Goal: Complete application form

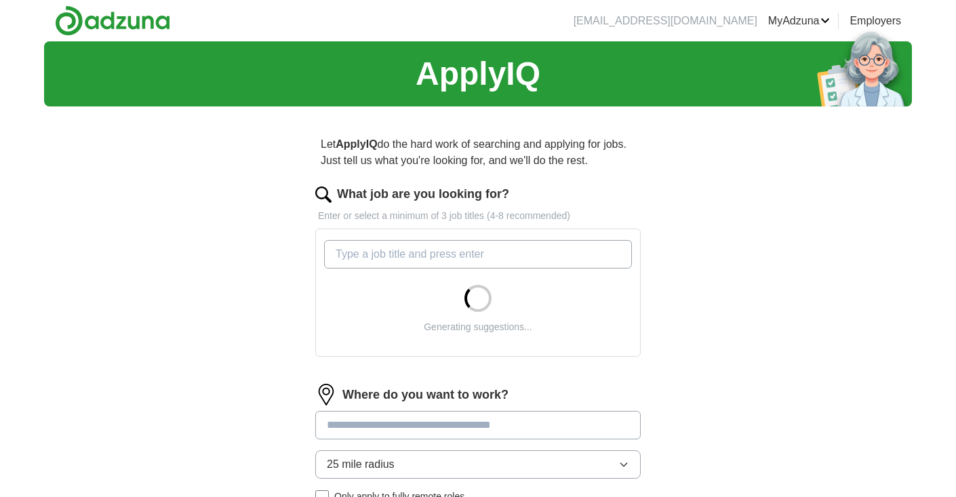
click at [582, 252] on input "What job are you looking for?" at bounding box center [478, 254] width 308 height 28
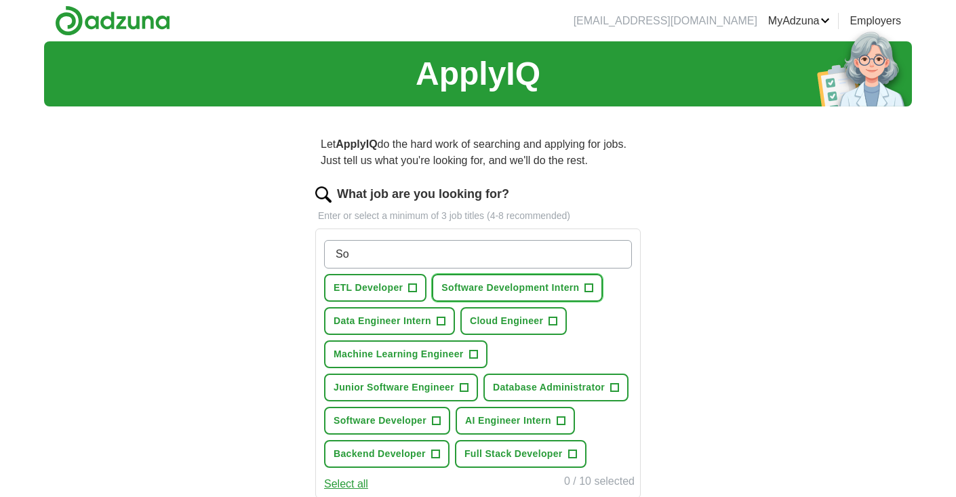
click at [591, 289] on span "+" at bounding box center [589, 288] width 8 height 11
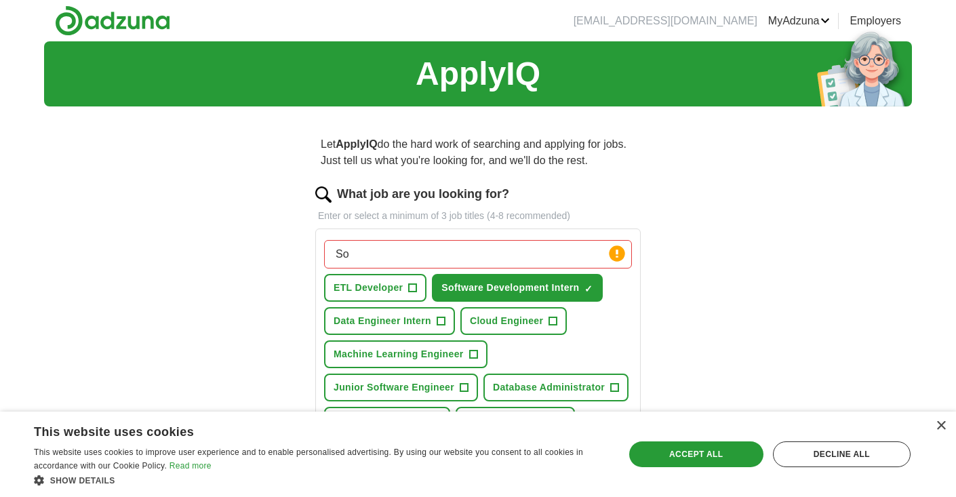
click at [508, 248] on input "So" at bounding box center [478, 254] width 308 height 28
type input "S"
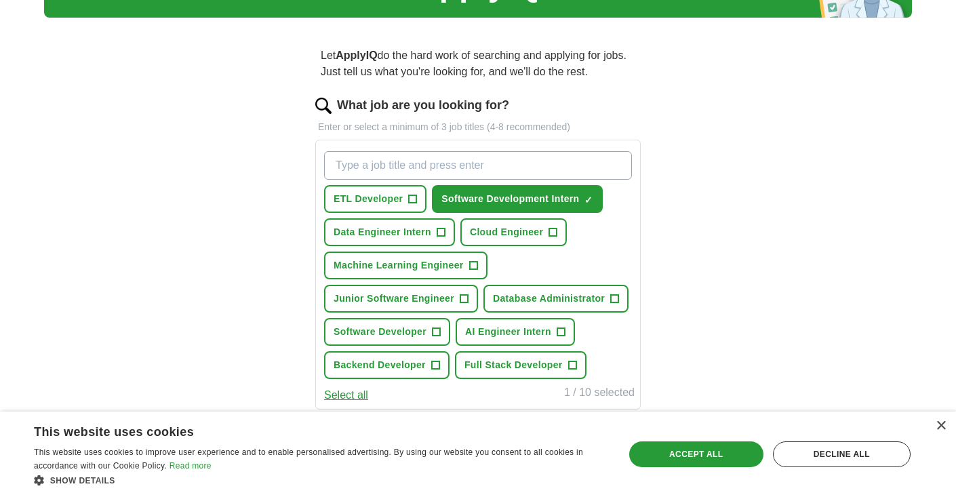
scroll to position [94, 0]
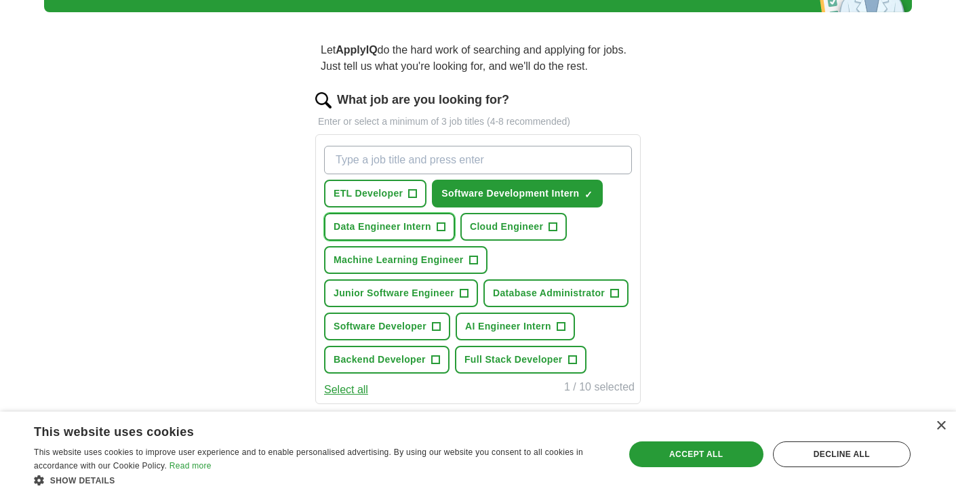
click at [443, 232] on span "+" at bounding box center [441, 227] width 8 height 11
click at [555, 226] on span "+" at bounding box center [553, 227] width 8 height 11
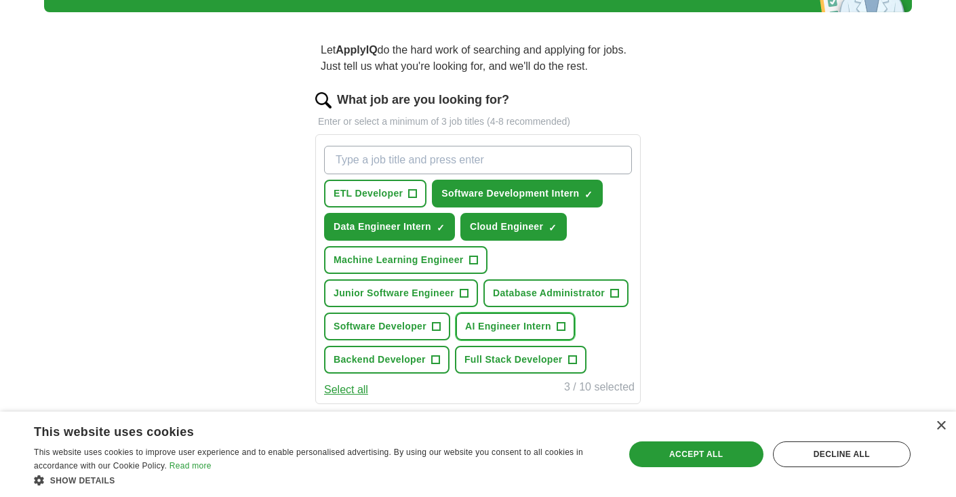
click at [564, 326] on span "+" at bounding box center [561, 326] width 8 height 11
click at [432, 329] on span "+" at bounding box center [436, 326] width 8 height 11
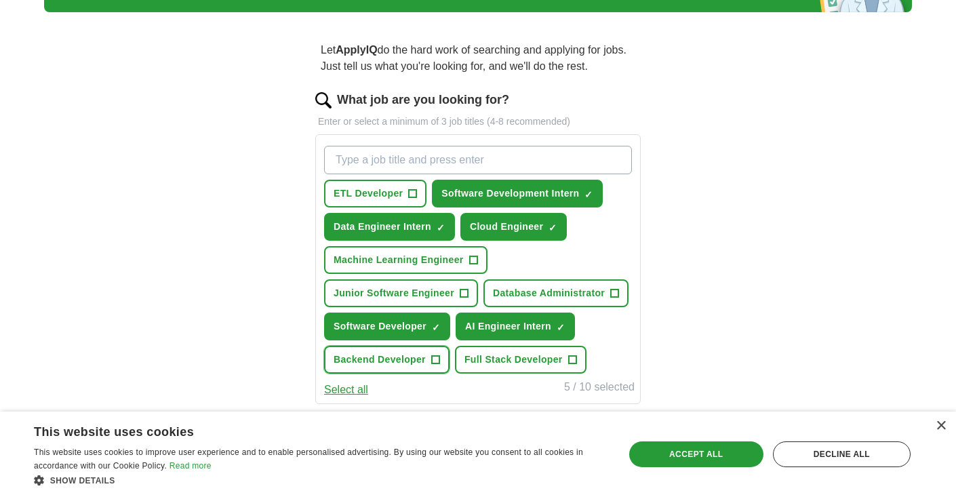
click at [443, 365] on button "Backend Developer +" at bounding box center [386, 360] width 125 height 28
click at [465, 294] on span "+" at bounding box center [464, 293] width 8 height 11
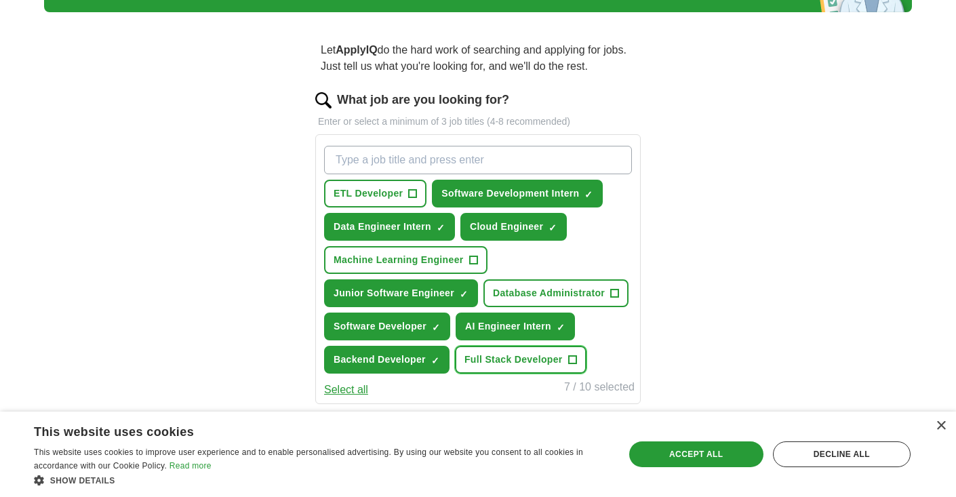
click at [571, 355] on span "+" at bounding box center [572, 360] width 8 height 11
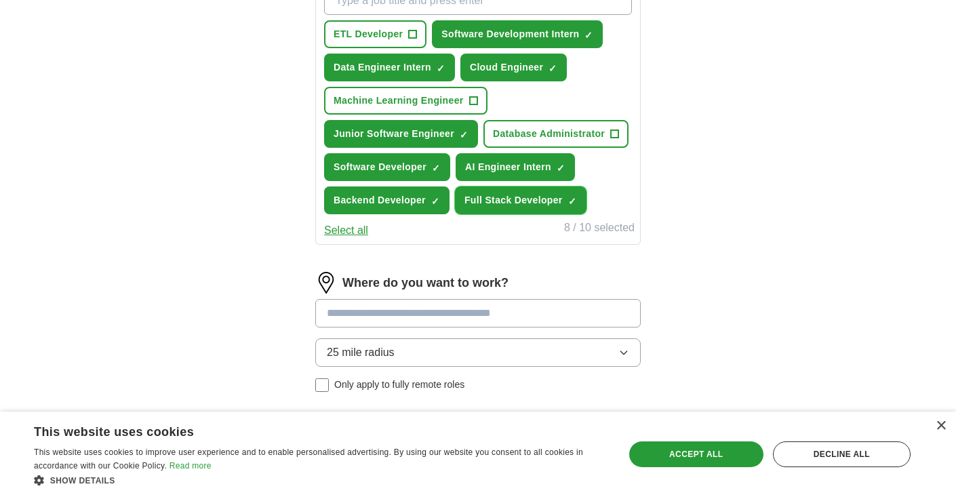
scroll to position [256, 0]
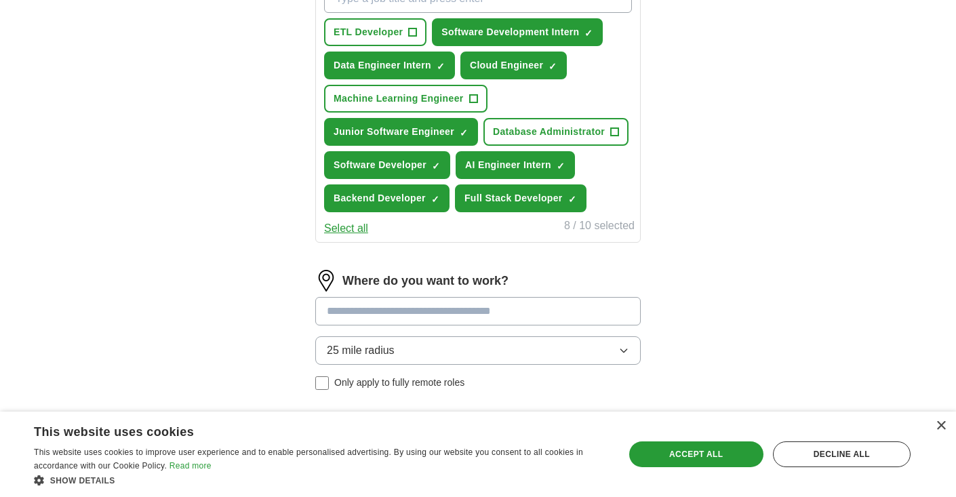
click at [536, 350] on button "25 mile radius" at bounding box center [477, 350] width 325 height 28
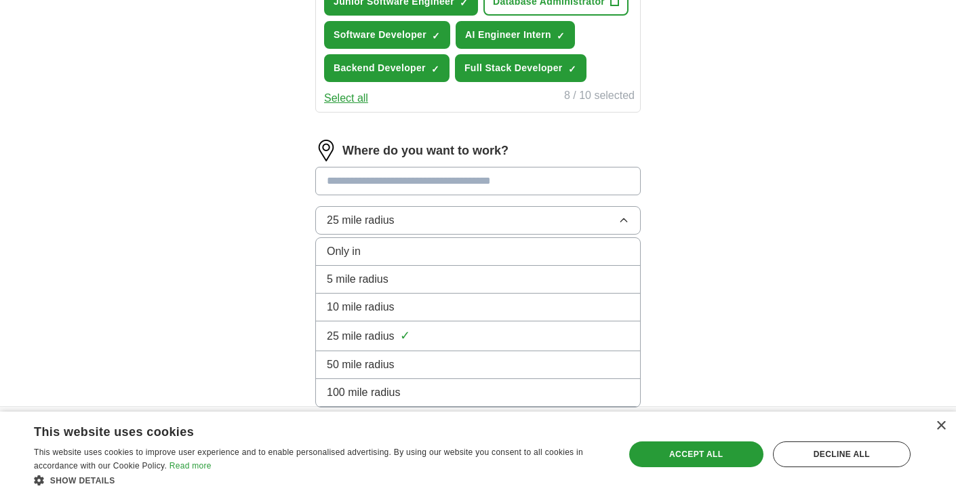
scroll to position [432, 0]
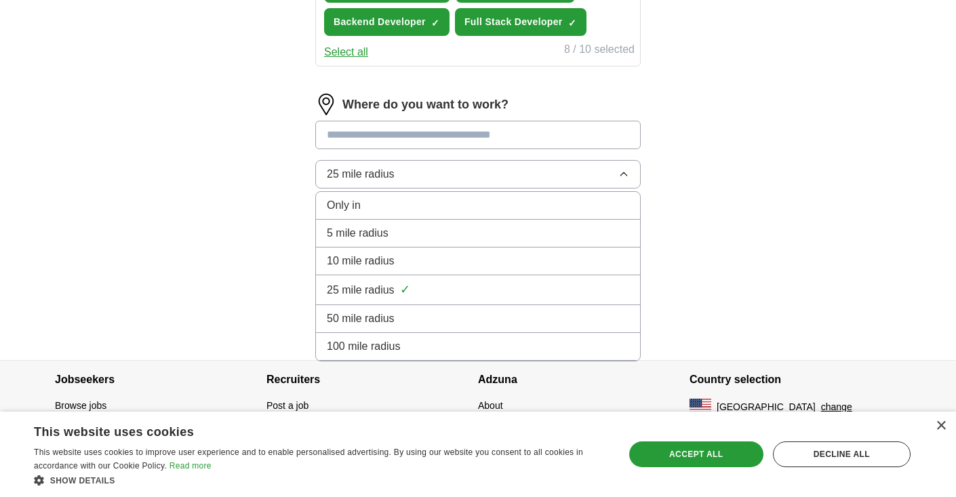
click at [469, 355] on li "100 mile radius" at bounding box center [478, 347] width 324 height 28
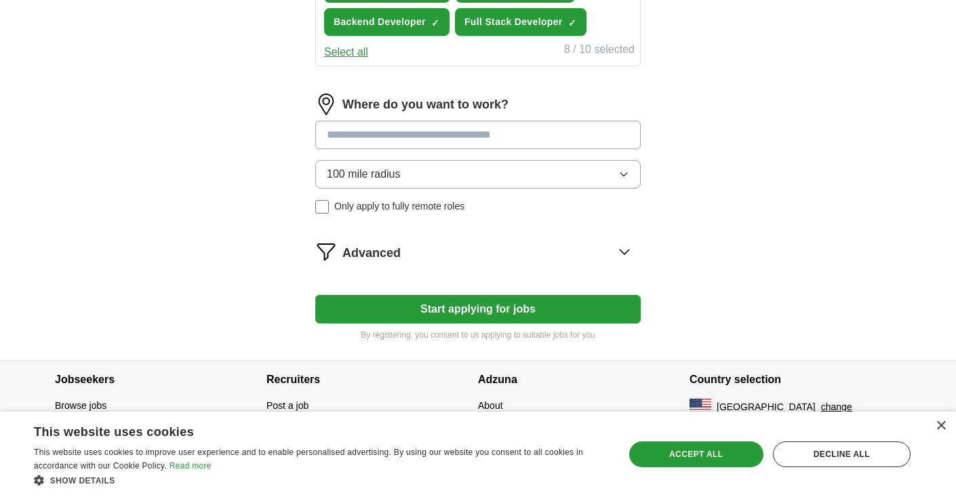
click at [468, 137] on input at bounding box center [477, 135] width 325 height 28
type input "***"
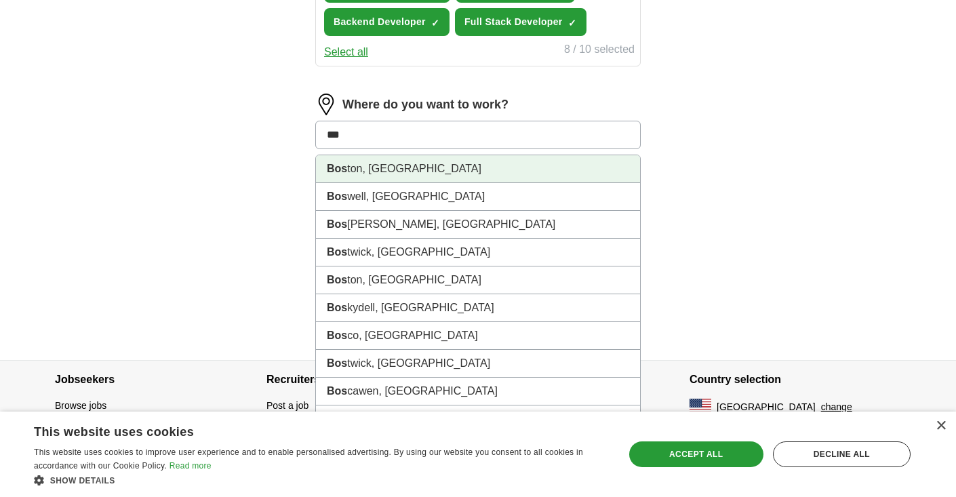
click at [443, 180] on li "Bos ton, [GEOGRAPHIC_DATA]" at bounding box center [478, 169] width 324 height 28
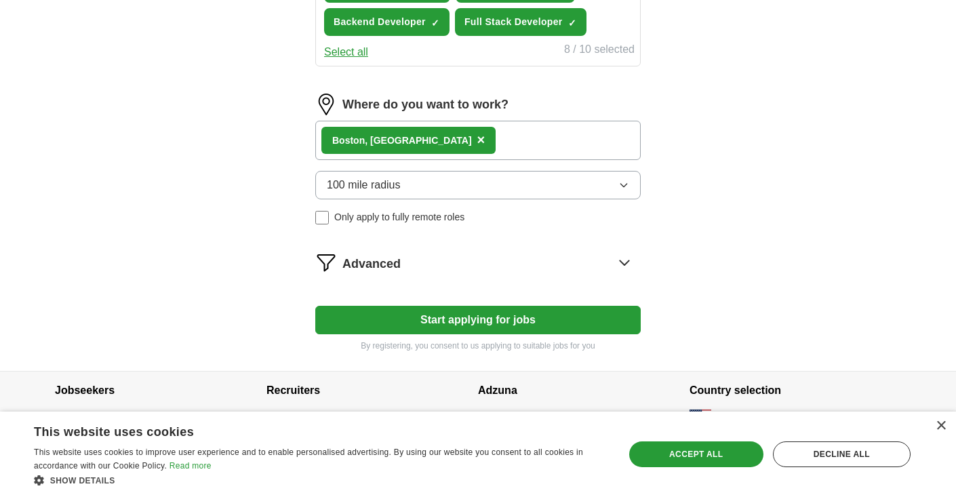
click at [447, 136] on div "Bos ton, [GEOGRAPHIC_DATA] ×" at bounding box center [477, 140] width 325 height 39
click at [443, 140] on div "Bos ton, [GEOGRAPHIC_DATA] ×" at bounding box center [477, 140] width 325 height 39
click at [442, 142] on div "Bos ton, [GEOGRAPHIC_DATA] ×" at bounding box center [477, 140] width 325 height 39
click at [477, 142] on span "×" at bounding box center [481, 139] width 8 height 15
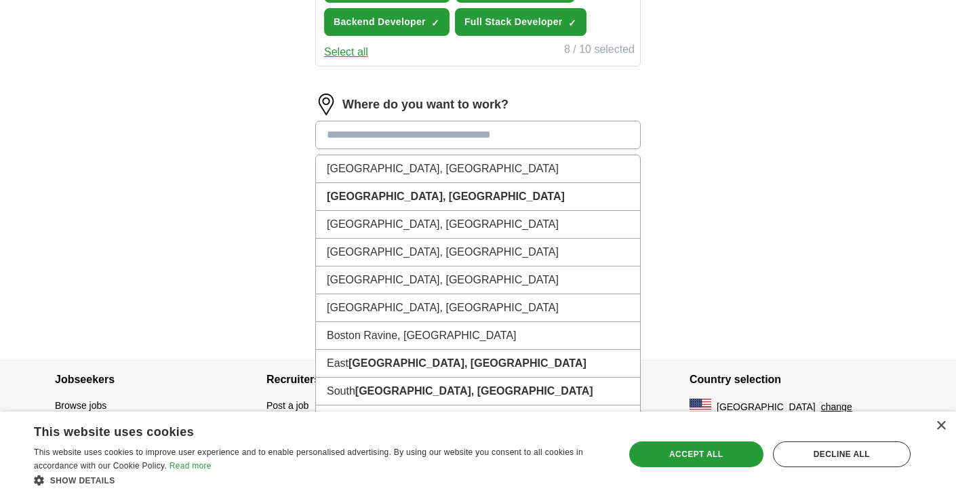
click at [390, 138] on input at bounding box center [477, 135] width 325 height 28
type input "****"
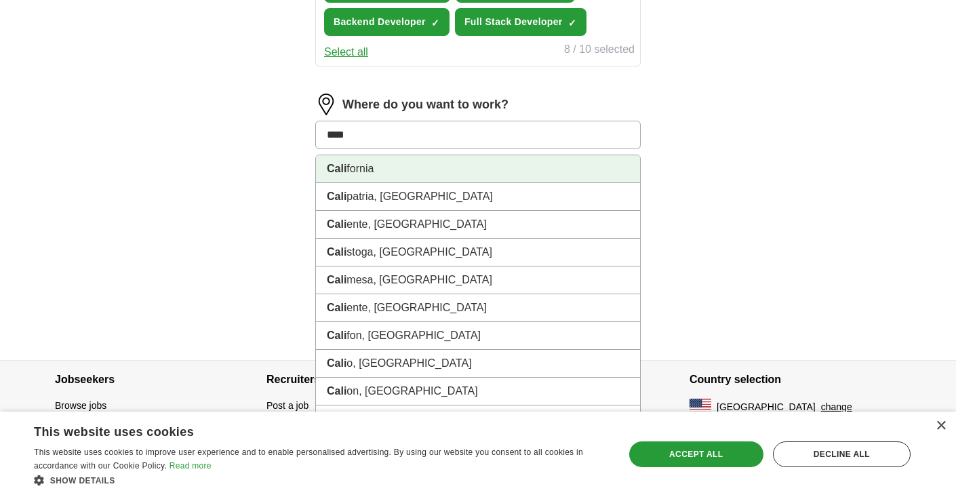
click at [384, 173] on li "Cali fornia" at bounding box center [478, 169] width 324 height 28
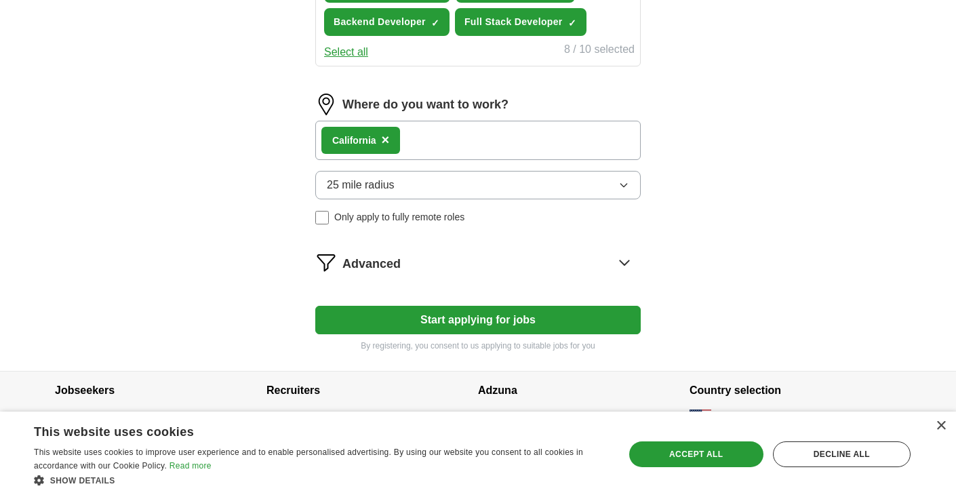
click at [519, 264] on div "Advanced" at bounding box center [491, 262] width 298 height 22
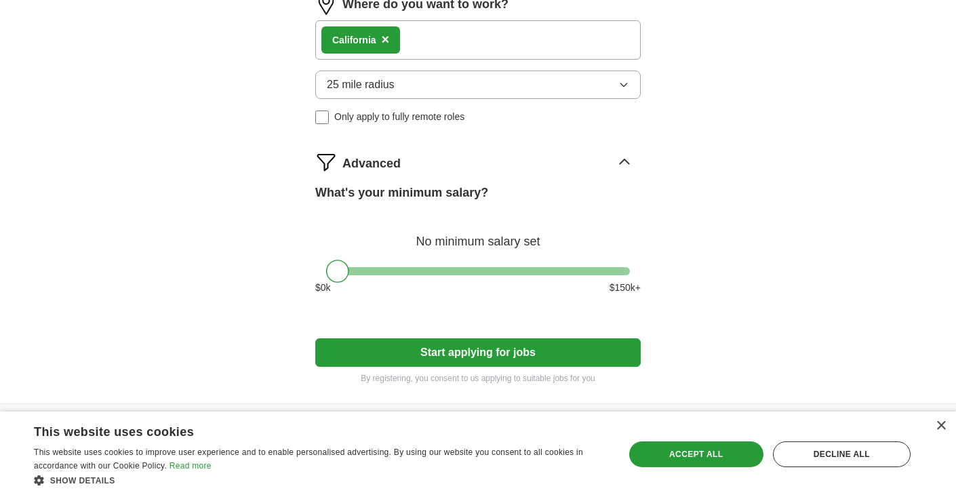
scroll to position [576, 0]
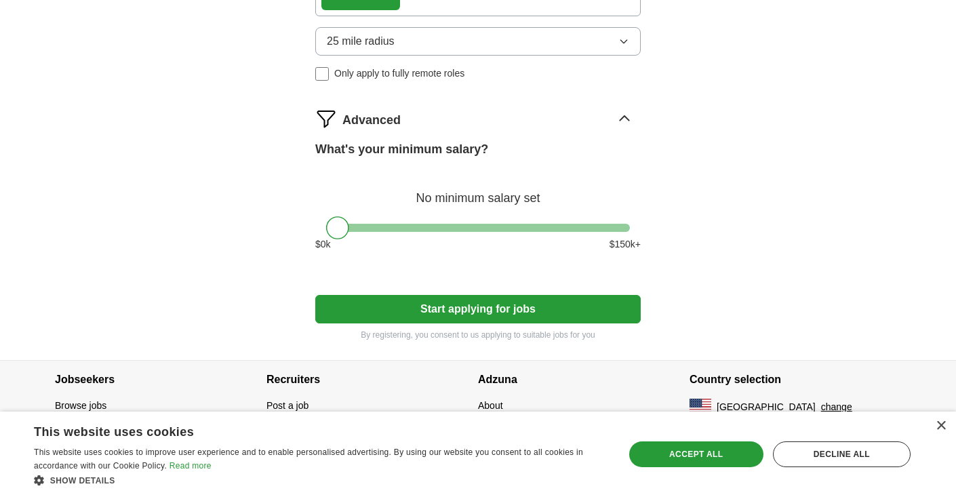
click at [506, 298] on button "Start applying for jobs" at bounding box center [477, 309] width 325 height 28
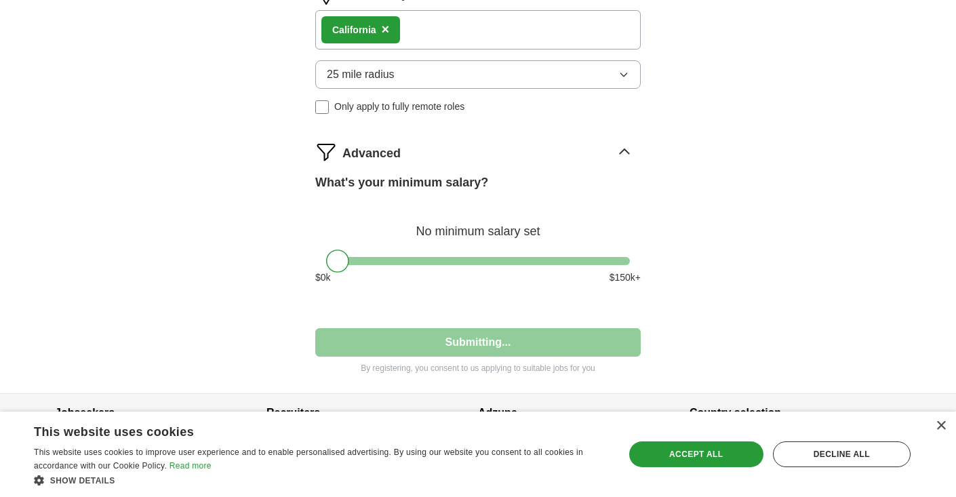
select select "**"
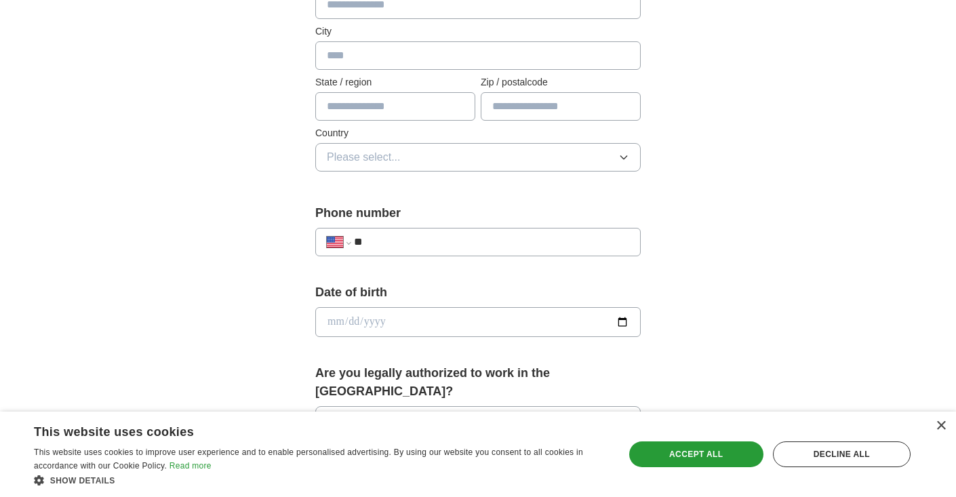
scroll to position [59, 0]
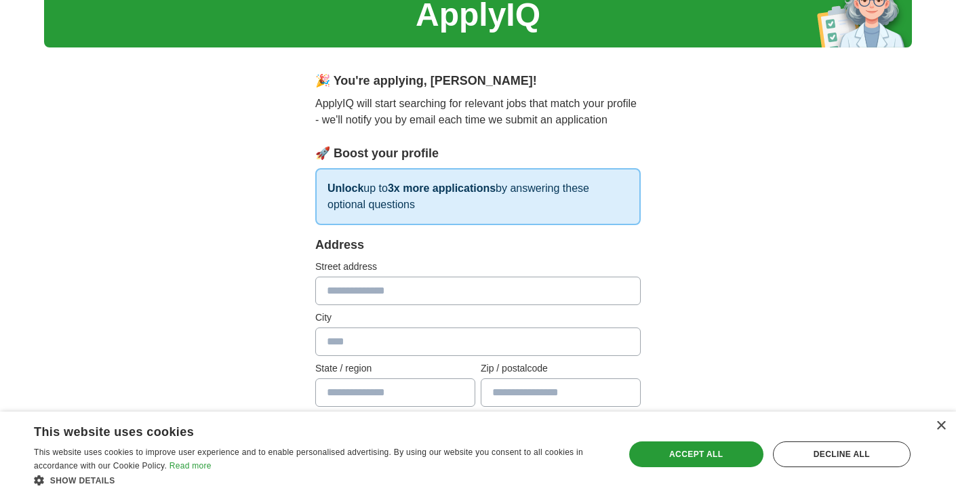
click at [409, 284] on input "text" at bounding box center [477, 291] width 325 height 28
type input "**********"
type input "******"
type input "**********"
type input "*****"
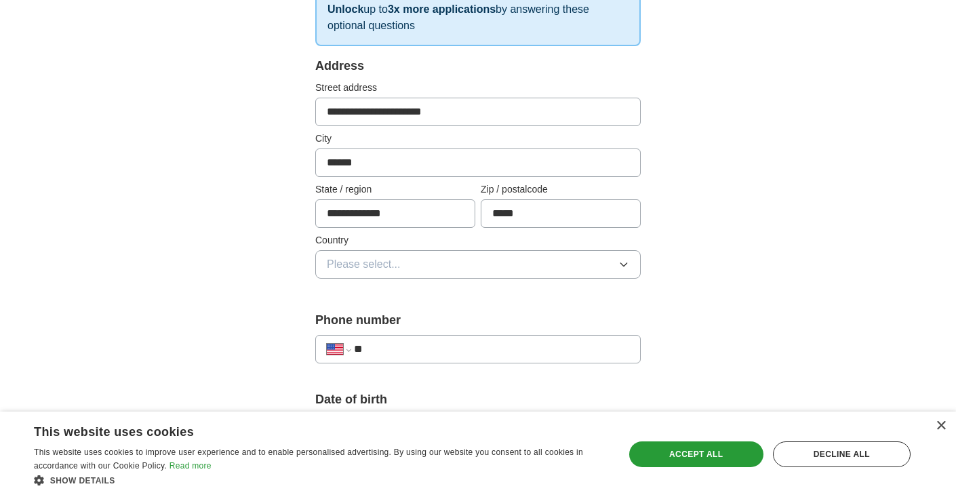
scroll to position [249, 0]
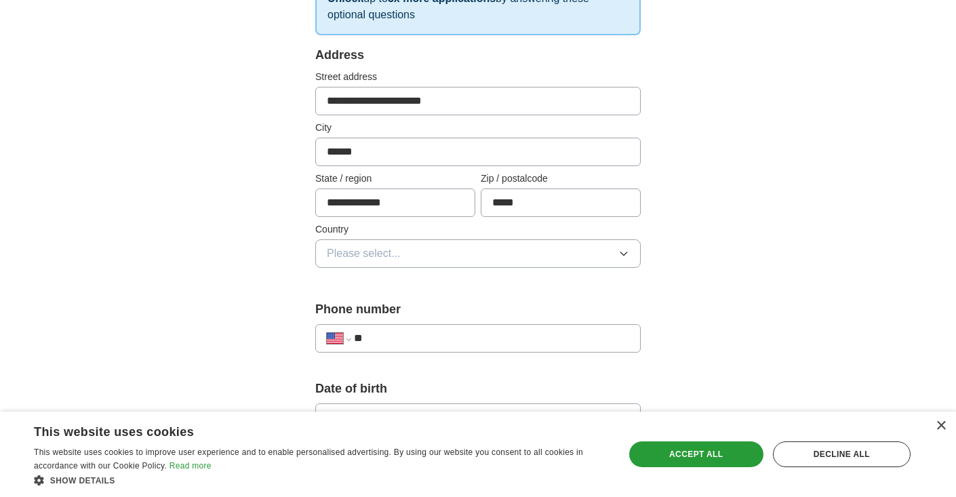
click at [422, 247] on button "Please select..." at bounding box center [477, 253] width 325 height 28
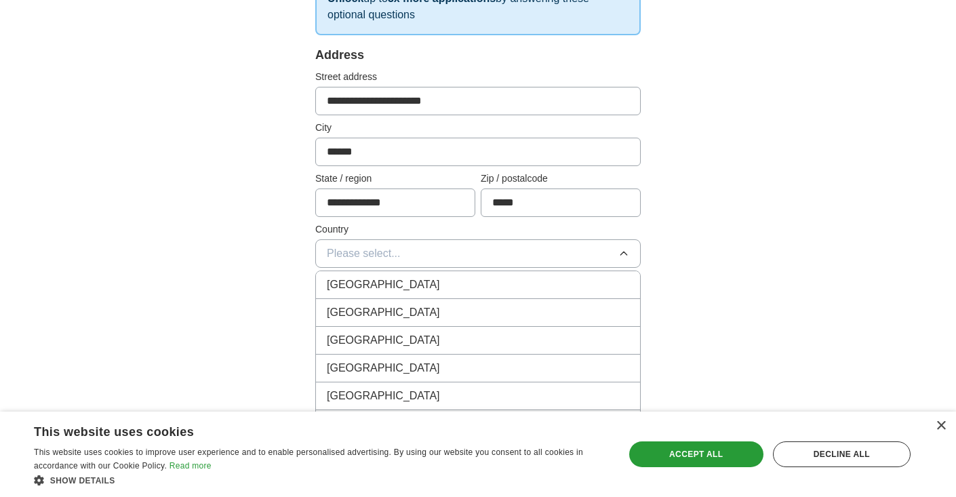
click at [392, 305] on span "[GEOGRAPHIC_DATA]" at bounding box center [383, 312] width 113 height 16
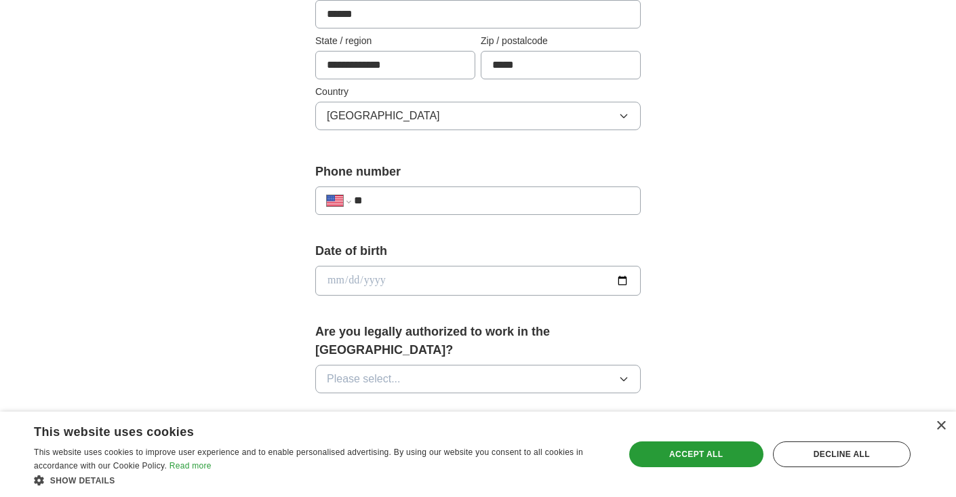
scroll to position [416, 0]
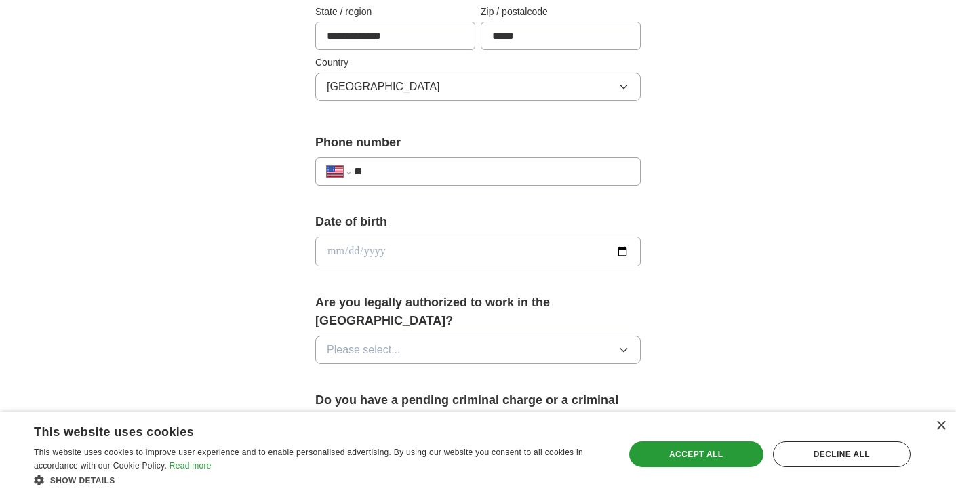
click at [454, 175] on input "**" at bounding box center [491, 171] width 275 height 16
type input "**********"
click at [619, 249] on input "date" at bounding box center [477, 252] width 325 height 30
type input "**********"
click at [458, 336] on button "Please select..." at bounding box center [477, 350] width 325 height 28
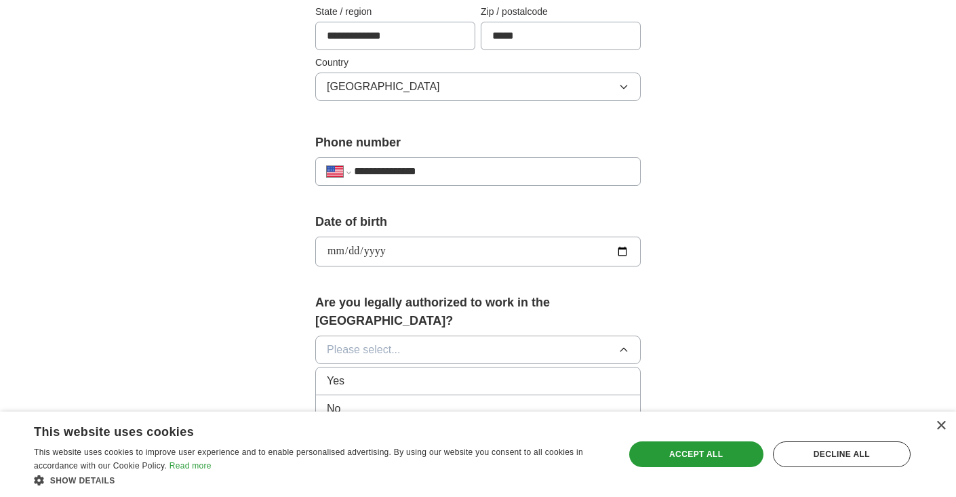
click at [421, 373] on div "Yes" at bounding box center [478, 381] width 302 height 16
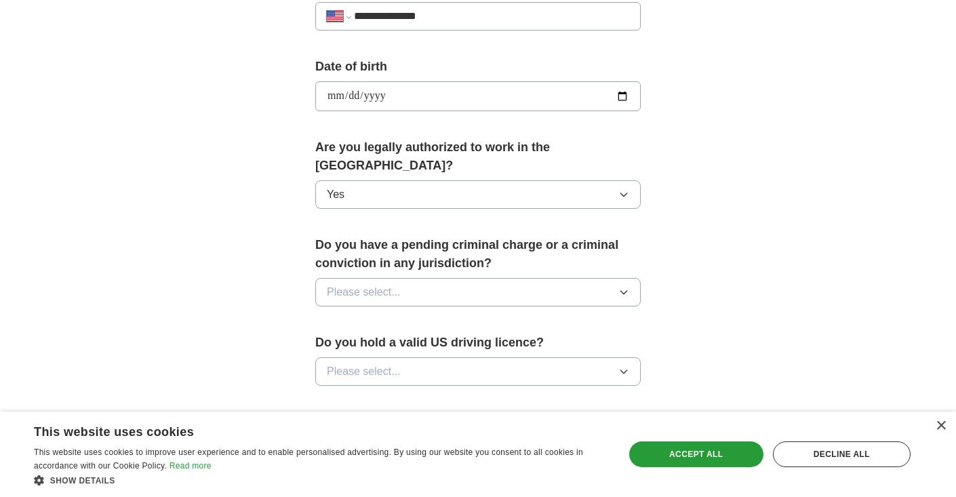
scroll to position [575, 0]
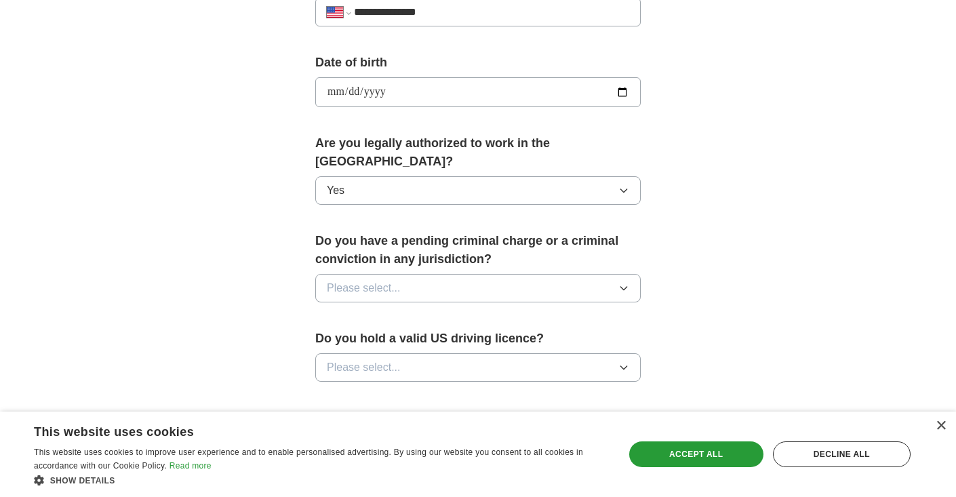
click at [477, 274] on button "Please select..." at bounding box center [477, 288] width 325 height 28
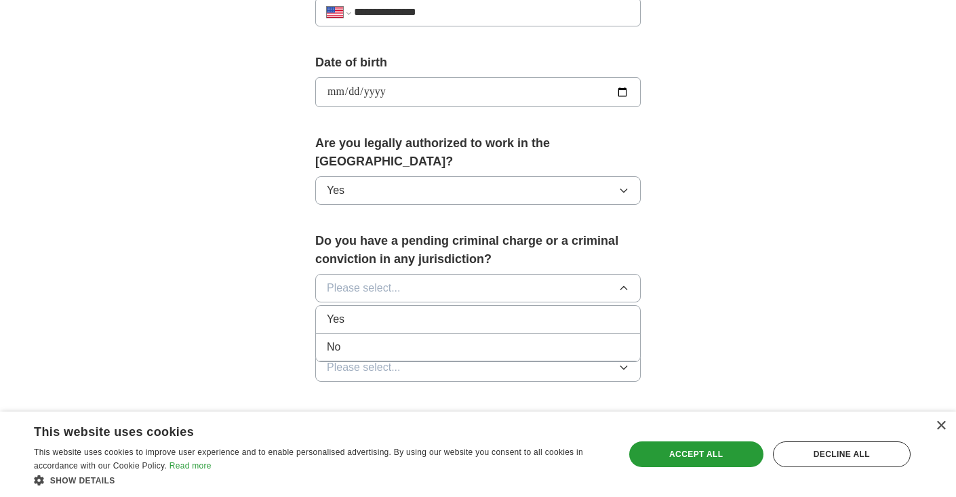
click at [420, 339] on div "No" at bounding box center [478, 347] width 302 height 16
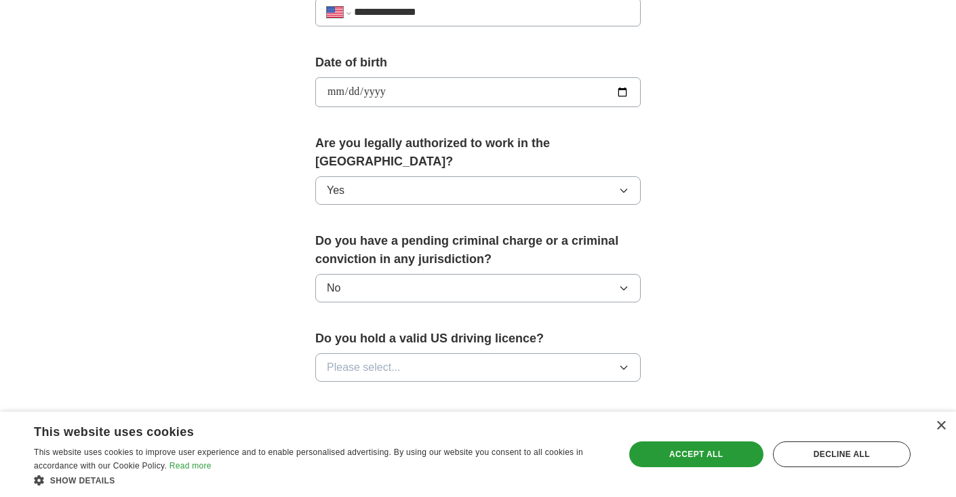
click at [422, 353] on button "Please select..." at bounding box center [477, 367] width 325 height 28
click at [399, 413] on li "No" at bounding box center [478, 427] width 324 height 28
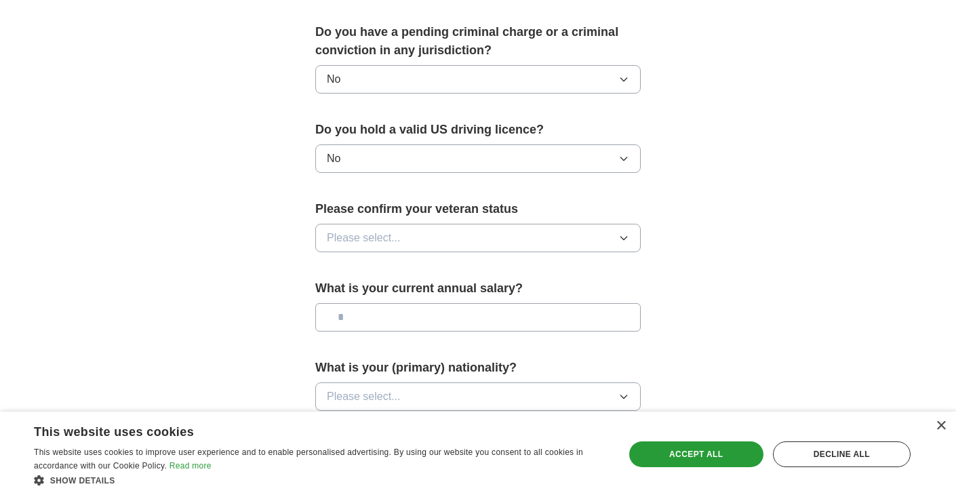
scroll to position [789, 0]
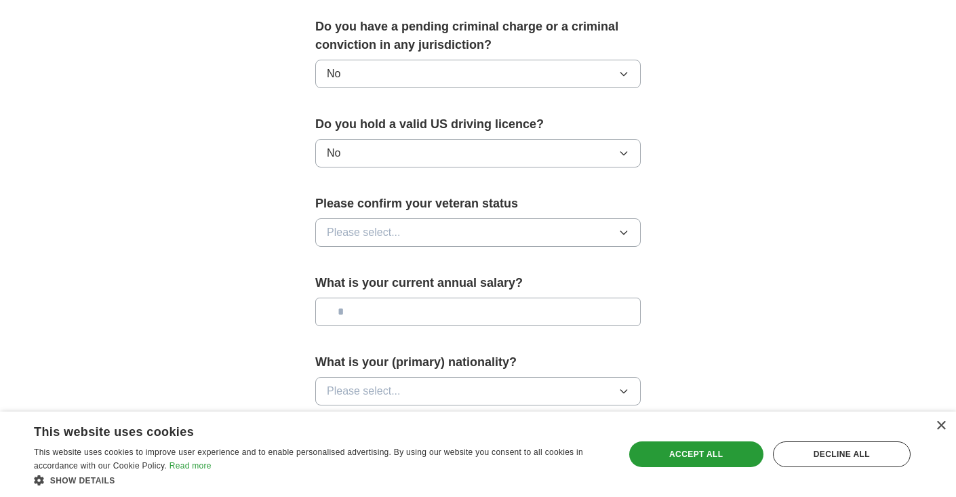
click at [452, 218] on button "Please select..." at bounding box center [477, 232] width 325 height 28
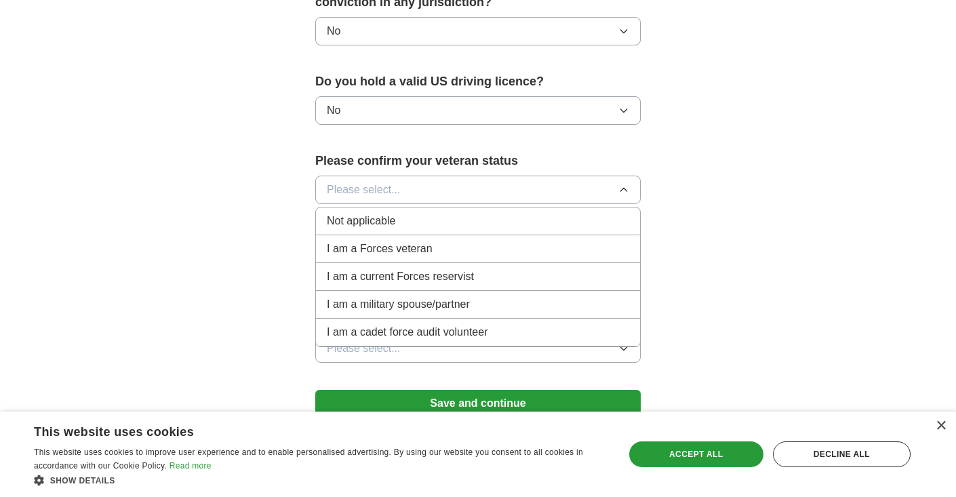
scroll to position [827, 0]
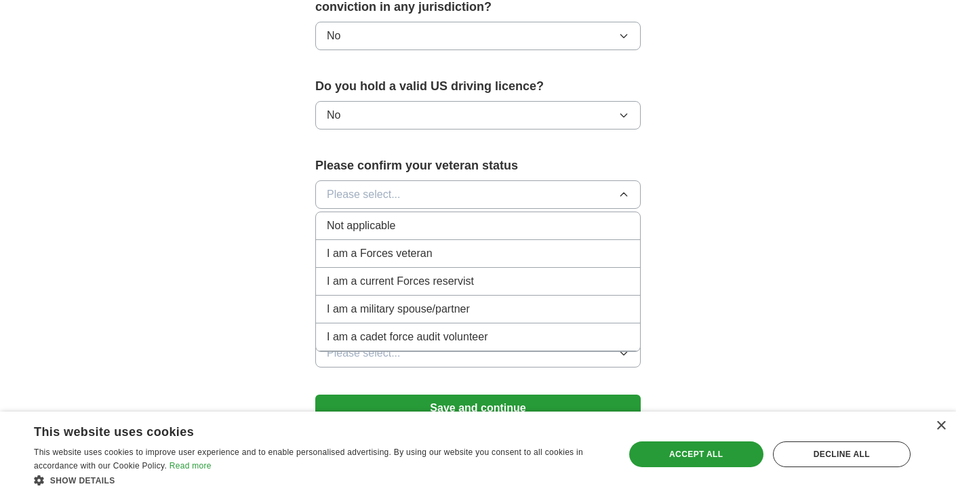
click at [398, 218] on div "Not applicable" at bounding box center [478, 226] width 302 height 16
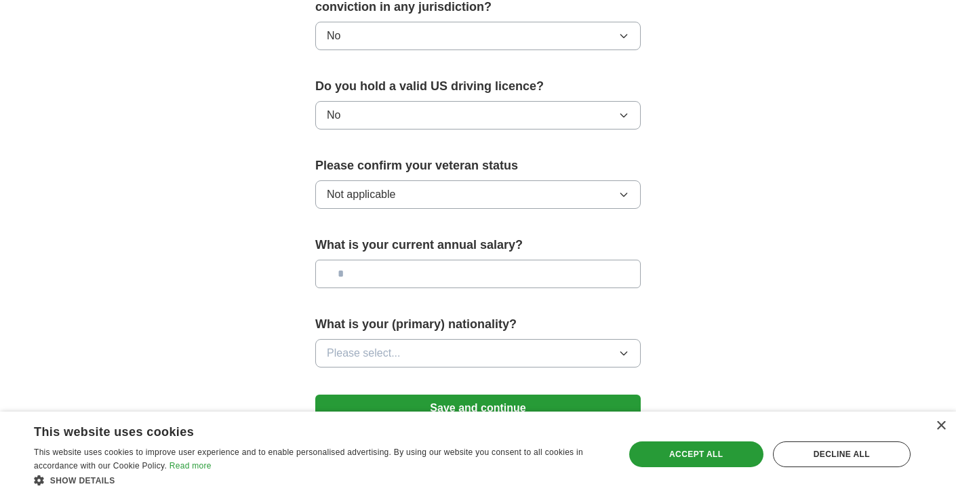
click at [399, 260] on input "text" at bounding box center [477, 274] width 325 height 28
click at [432, 339] on button "Please select..." at bounding box center [477, 353] width 325 height 28
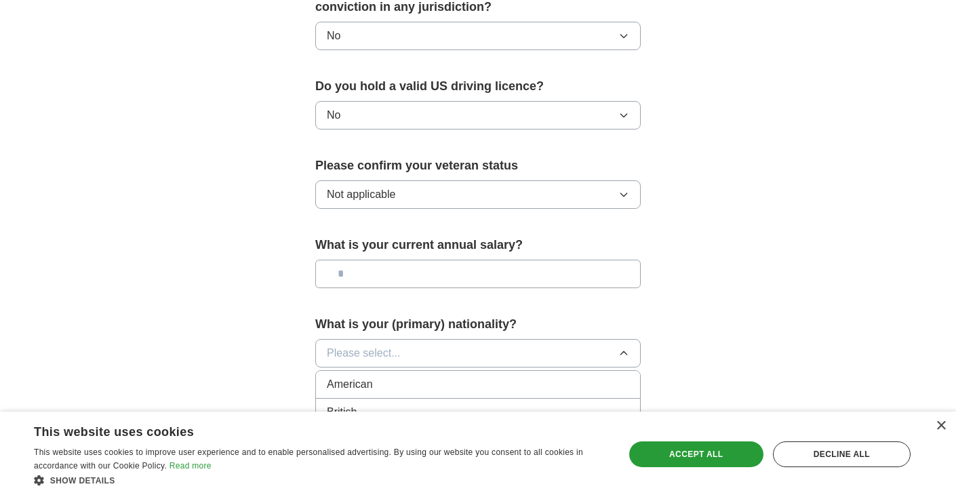
click at [432, 339] on button "Please select..." at bounding box center [477, 353] width 325 height 28
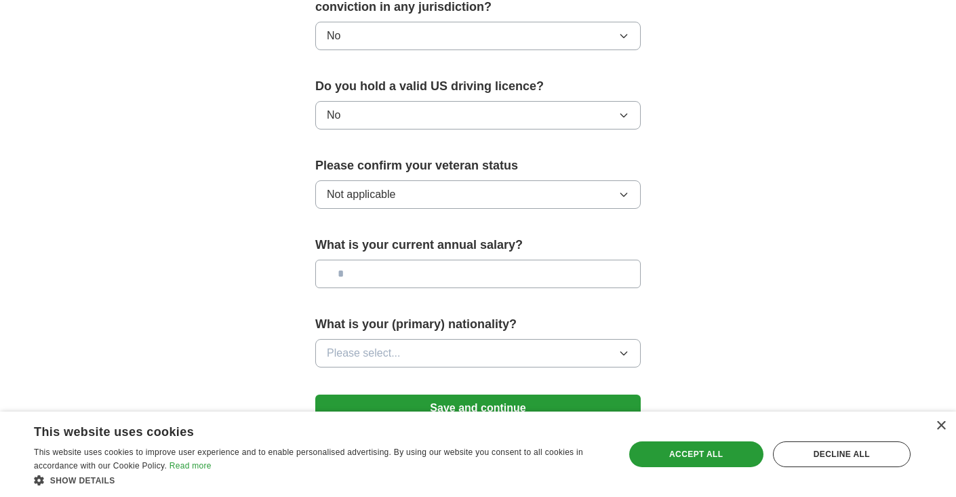
scroll to position [898, 0]
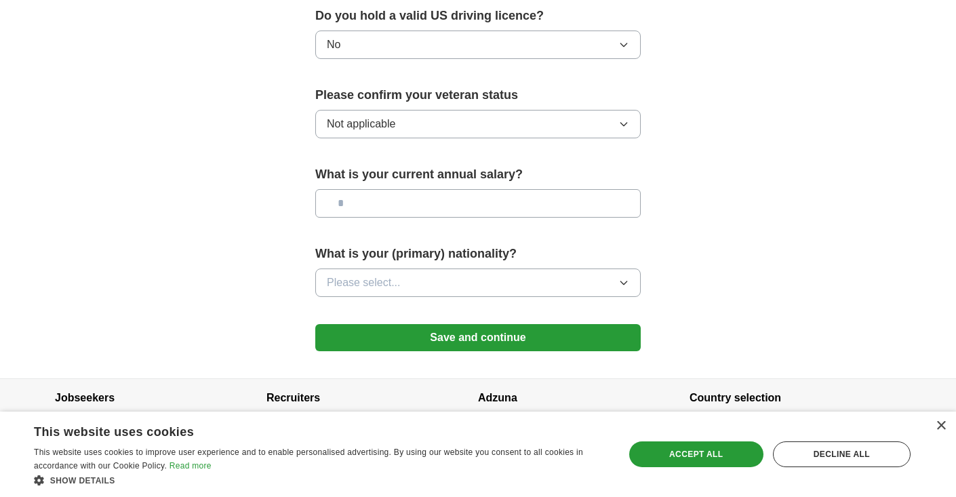
click at [441, 268] on button "Please select..." at bounding box center [477, 282] width 325 height 28
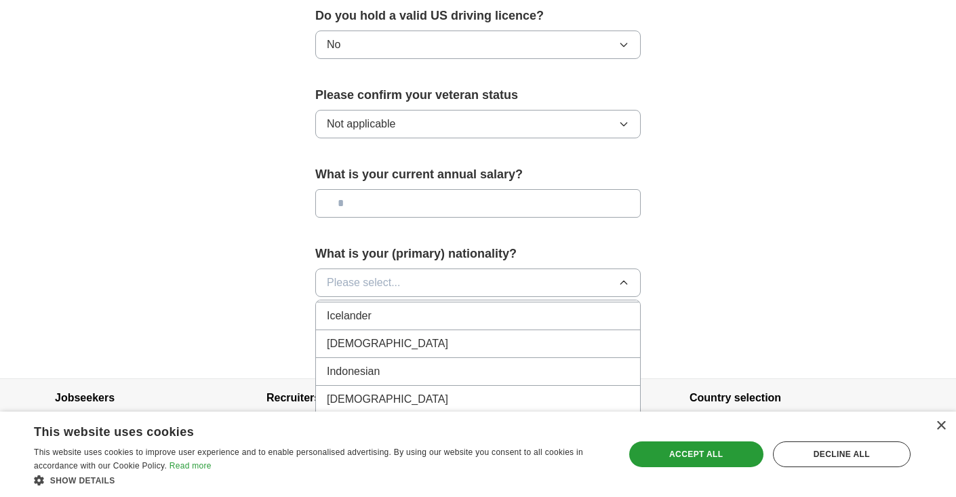
scroll to position [2200, 0]
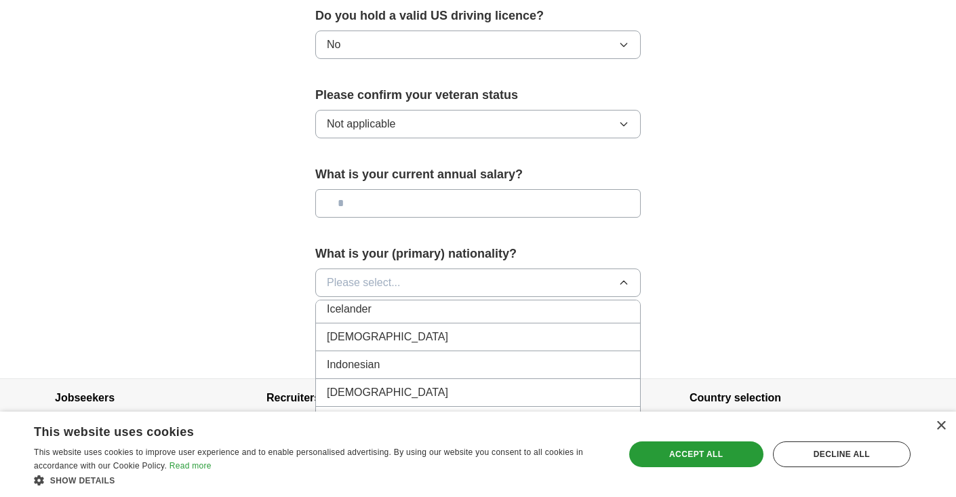
click at [409, 329] on div "[DEMOGRAPHIC_DATA]" at bounding box center [478, 337] width 302 height 16
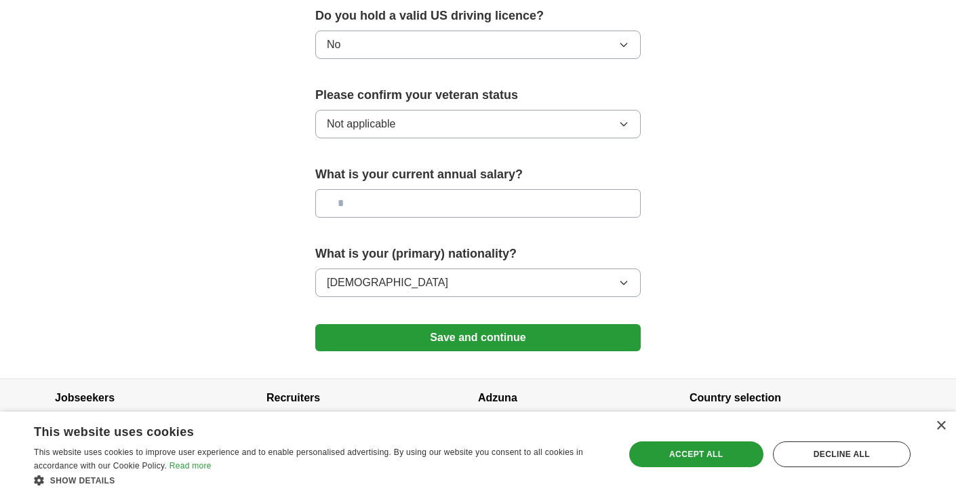
click at [569, 324] on button "Save and continue" at bounding box center [477, 337] width 325 height 27
